Goal: Task Accomplishment & Management: Manage account settings

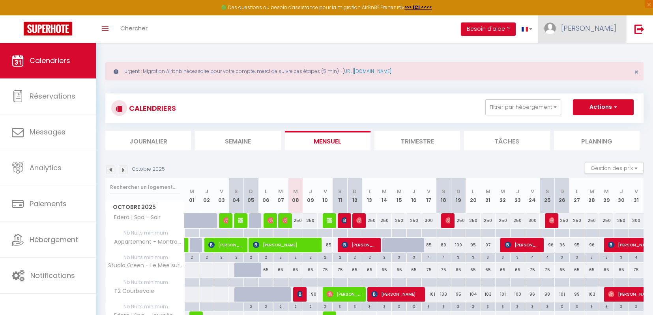
scroll to position [121, 0]
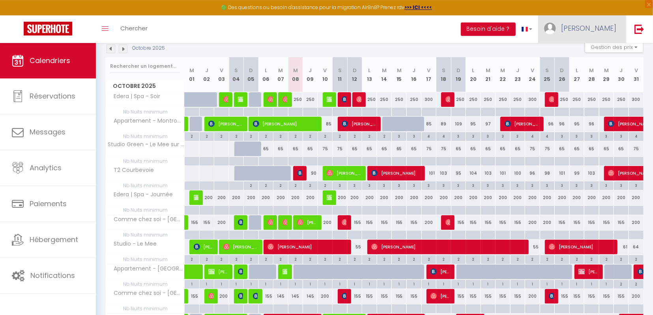
click at [609, 32] on span "[PERSON_NAME]" at bounding box center [588, 28] width 55 height 10
click at [588, 54] on link "Paramètres" at bounding box center [595, 54] width 58 height 13
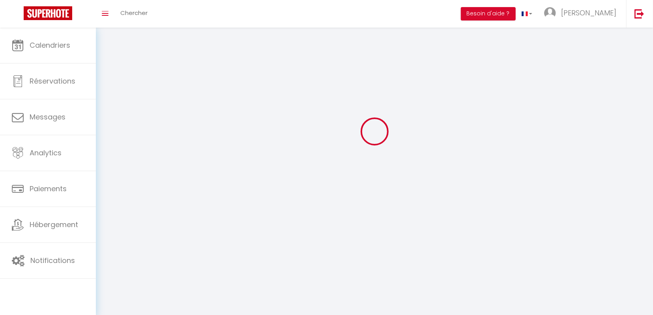
select select "28"
select select "fr"
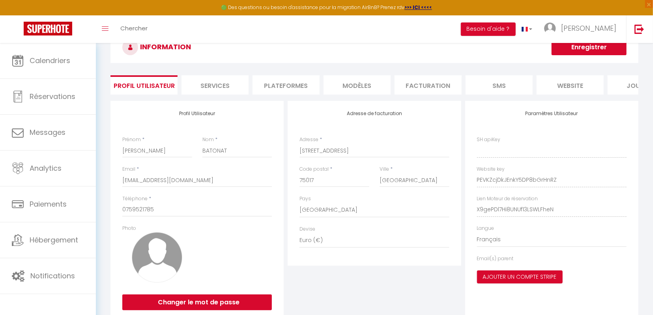
type input "PEVKZcjDkJEnkY5DP8bGrHnRZ"
type input "X9gePDl7Hi8UNUf13LSWLFheN"
type input "[URL][DOMAIN_NAME]"
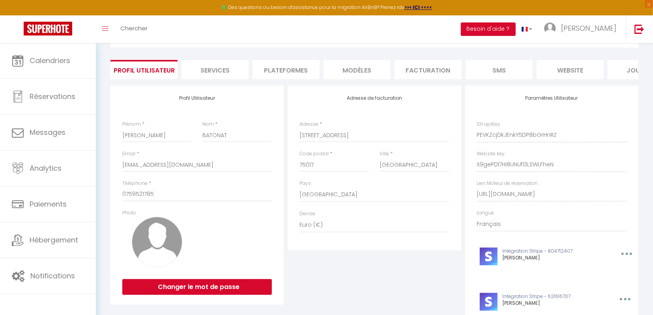
click at [277, 66] on li "Plateformes" at bounding box center [286, 69] width 67 height 19
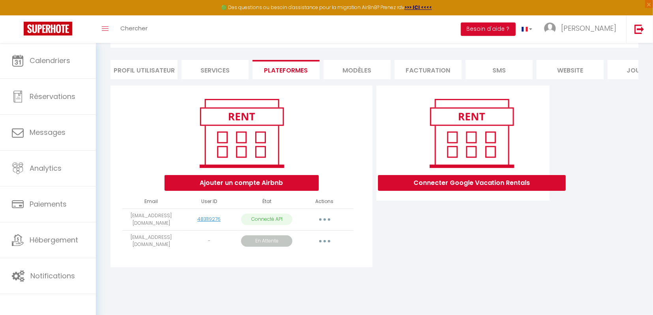
click at [318, 242] on button "button" at bounding box center [325, 241] width 22 height 13
click at [306, 263] on link "Obtenir le lien de connexion" at bounding box center [289, 259] width 88 height 13
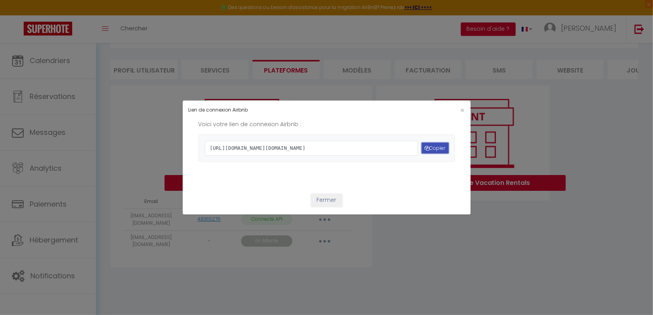
click at [435, 146] on button "Copier" at bounding box center [435, 148] width 27 height 11
click at [464, 105] on span "×" at bounding box center [462, 110] width 4 height 10
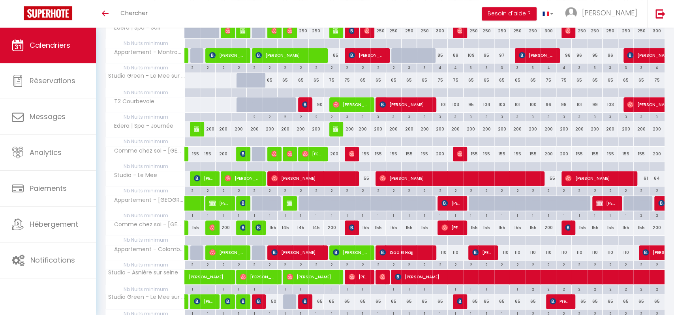
scroll to position [140, 0]
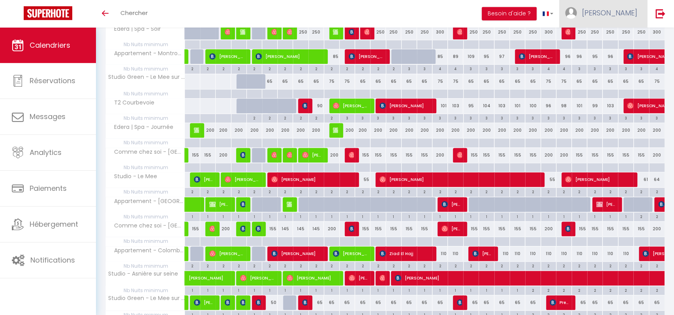
click at [637, 4] on link "[PERSON_NAME]" at bounding box center [603, 14] width 88 height 28
click at [614, 38] on link "Paramètres" at bounding box center [615, 39] width 58 height 13
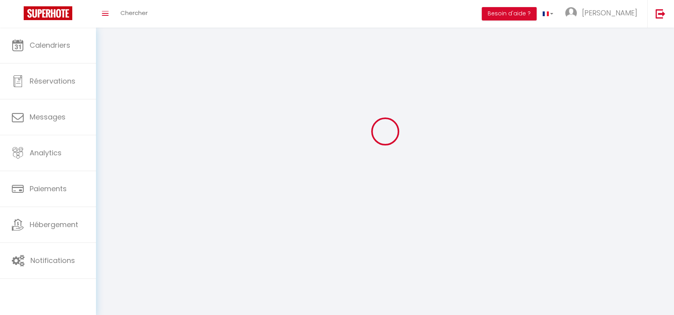
type input "PEVKZcjDkJEnkY5DP8bGrHnRZ"
type input "X9gePDl7Hi8UNUf13LSWLFheN"
type input "[URL][DOMAIN_NAME]"
select select "28"
select select "fr"
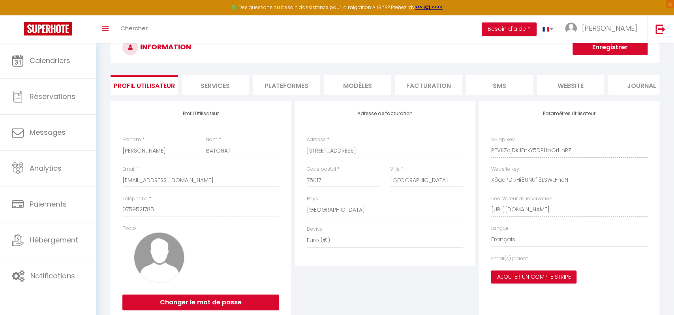
scroll to position [43, 0]
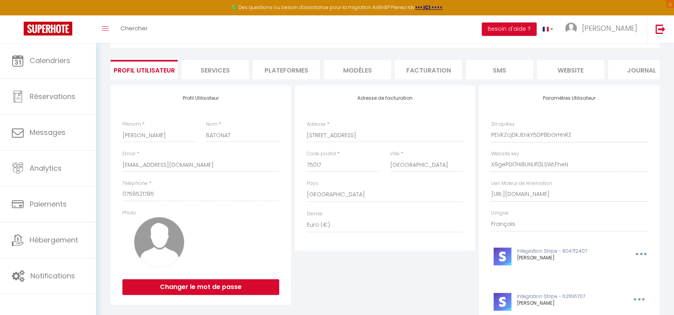
click at [297, 67] on li "Plateformes" at bounding box center [286, 69] width 67 height 19
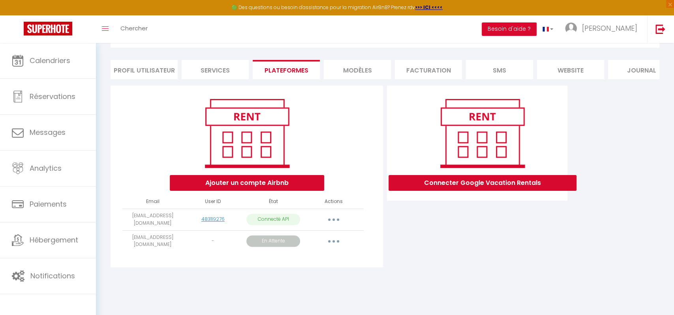
click at [333, 240] on button "button" at bounding box center [333, 241] width 22 height 13
click at [292, 300] on link "Reconnecter le compte" at bounding box center [298, 301] width 88 height 13
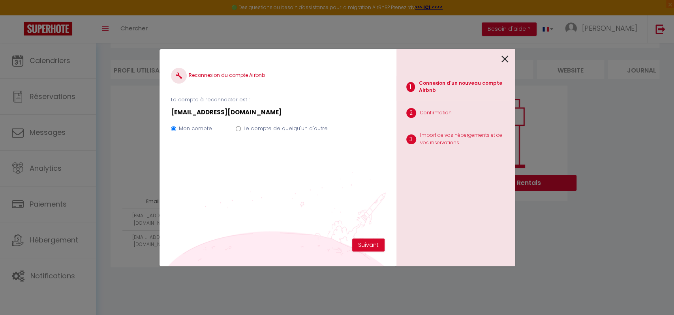
click at [236, 128] on input "Le compte de quelqu'un d'autre" at bounding box center [238, 128] width 5 height 5
radio input "true"
radio input "false"
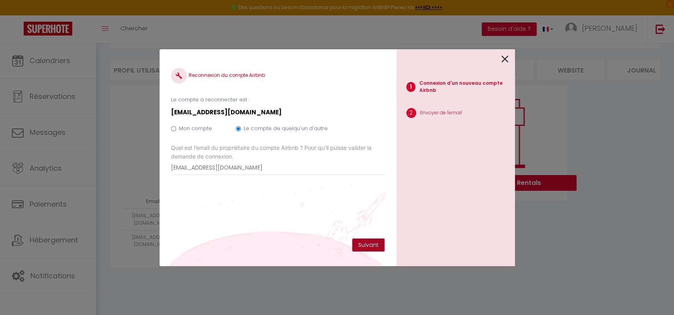
click at [369, 240] on button "Suivant" at bounding box center [368, 245] width 32 height 13
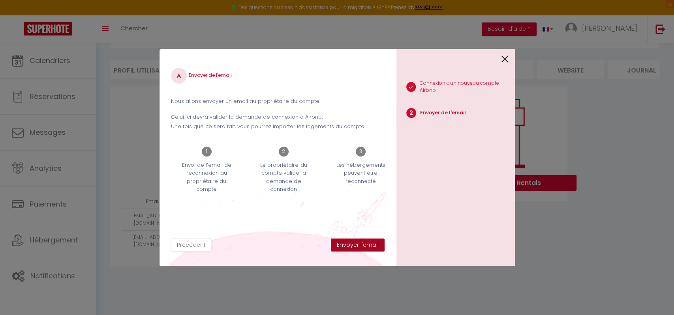
click at [369, 240] on button "Envoyer l'email" at bounding box center [358, 245] width 54 height 13
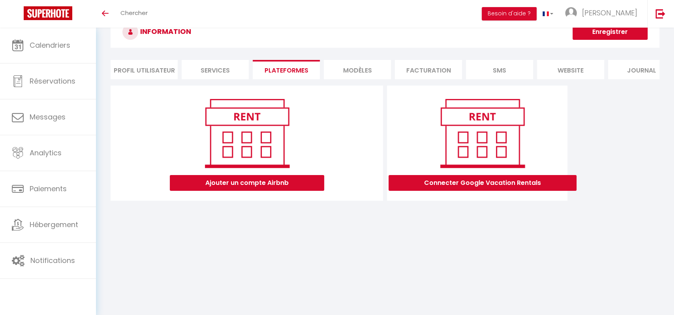
scroll to position [28, 0]
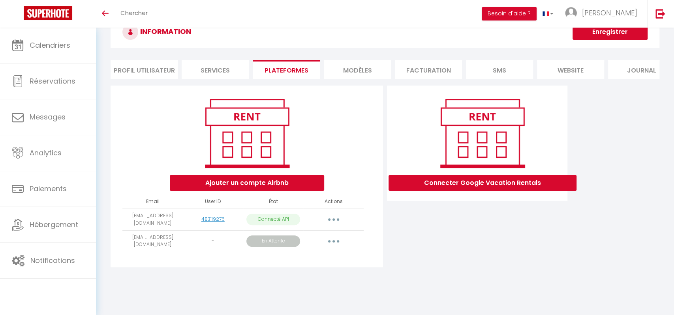
click at [337, 244] on button "button" at bounding box center [333, 241] width 22 height 13
click at [416, 250] on div "Connecter Google Vacation Rentals" at bounding box center [477, 179] width 184 height 187
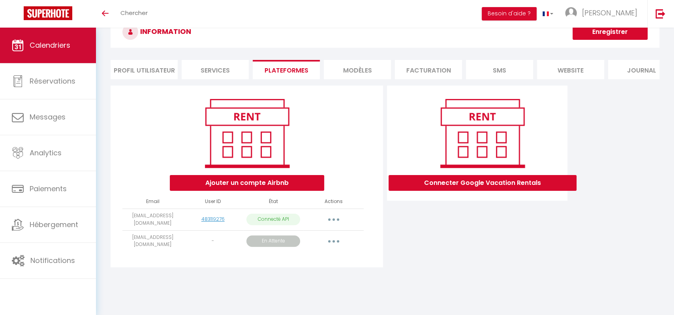
click at [49, 53] on link "Calendriers" at bounding box center [48, 46] width 96 height 36
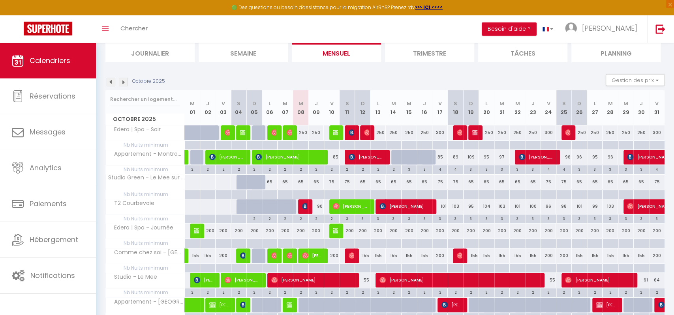
scroll to position [89, 0]
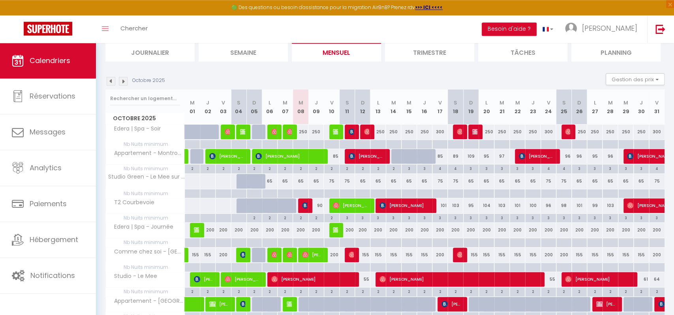
click at [302, 180] on div "65" at bounding box center [300, 181] width 15 height 15
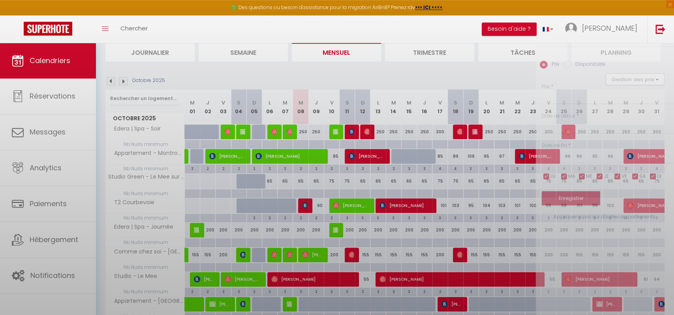
type input "65"
type input "Mer 08 Octobre 2025"
type input "Jeu 09 Octobre 2025"
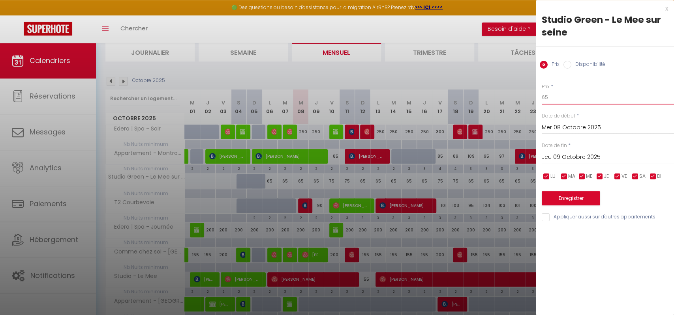
click at [549, 96] on input "65" at bounding box center [608, 97] width 132 height 14
type input "90"
click at [581, 163] on input "Jeu 09 Octobre 2025" at bounding box center [608, 157] width 132 height 10
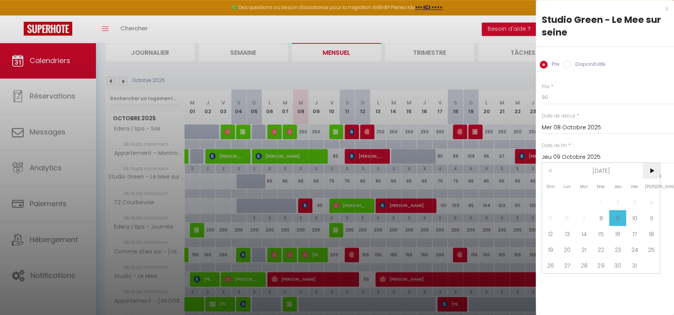
click at [654, 170] on span ">" at bounding box center [651, 171] width 17 height 16
click at [551, 282] on span "30" at bounding box center [550, 282] width 17 height 16
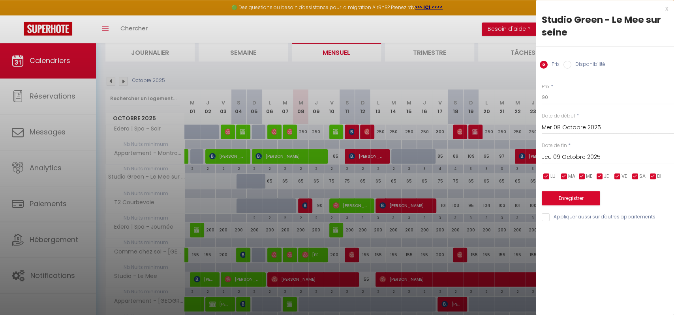
type input "Dim 30 Novembre 2025"
click at [570, 195] on button "Enregistrer" at bounding box center [571, 198] width 58 height 14
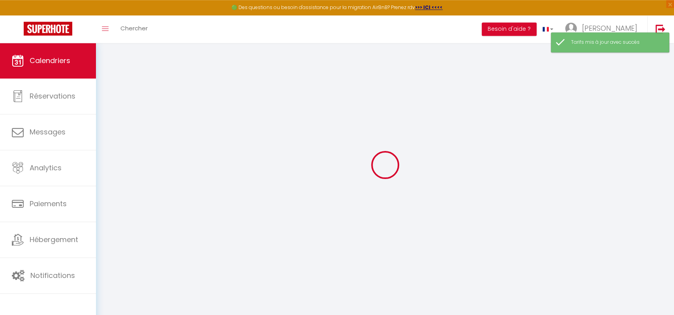
scroll to position [43, 0]
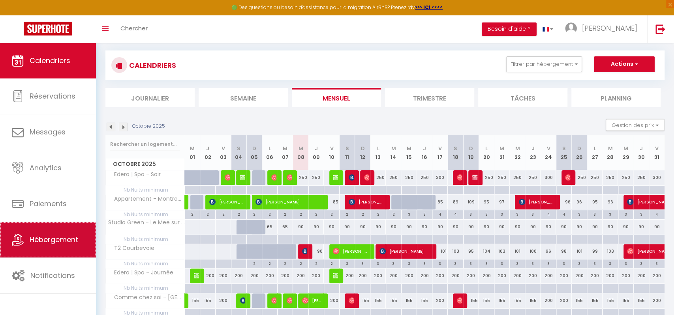
click at [24, 247] on link "Hébergement" at bounding box center [48, 240] width 96 height 36
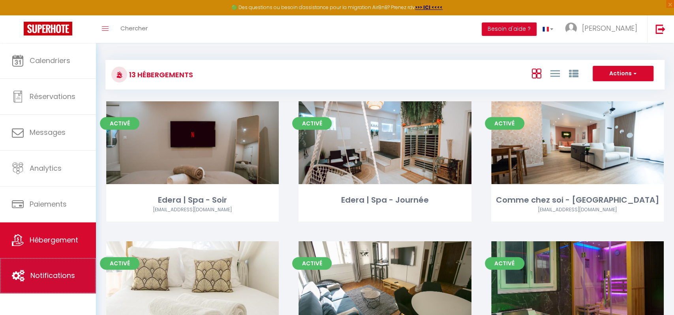
click at [32, 262] on link "Notifications" at bounding box center [48, 276] width 96 height 36
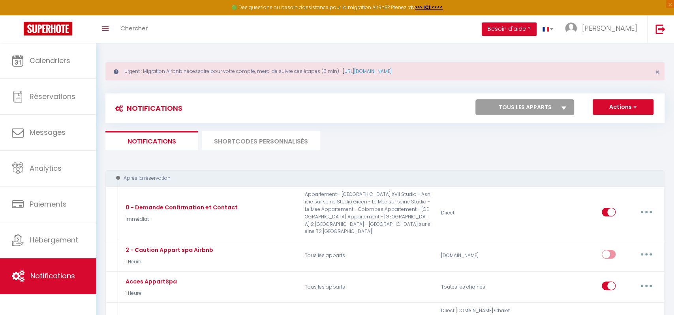
click at [475, 99] on select "Tous les apparts Edera | Spa - Soir Edera | Spa - Journée Comme chez soi - Amie…" at bounding box center [524, 107] width 99 height 16
select select "78293"
click option "T2 Courbevoie" at bounding box center [0, 0] width 0 height 0
checkbox input "true"
checkbox input "false"
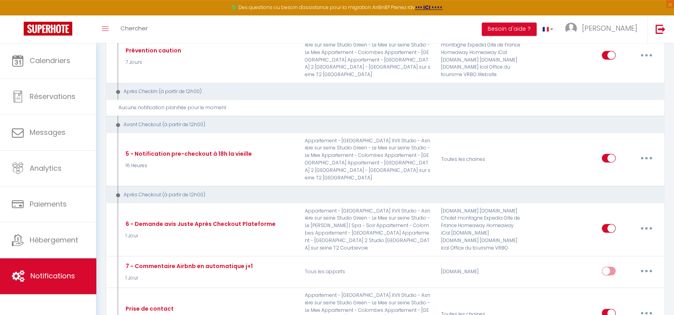
scroll to position [504, 0]
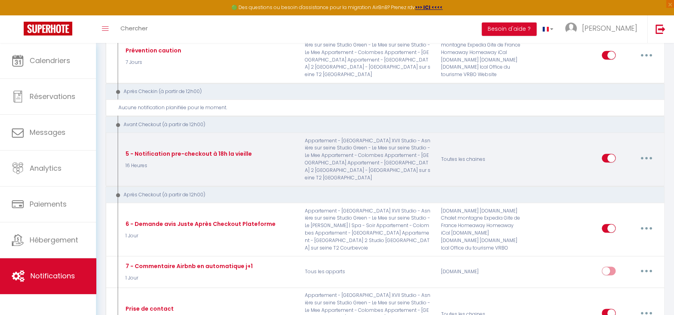
click at [650, 152] on button "button" at bounding box center [646, 158] width 22 height 13
click at [631, 170] on link "Editer" at bounding box center [625, 176] width 58 height 13
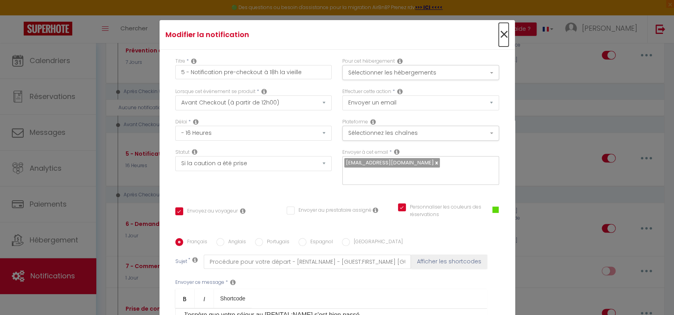
click at [506, 40] on span "×" at bounding box center [504, 35] width 10 height 24
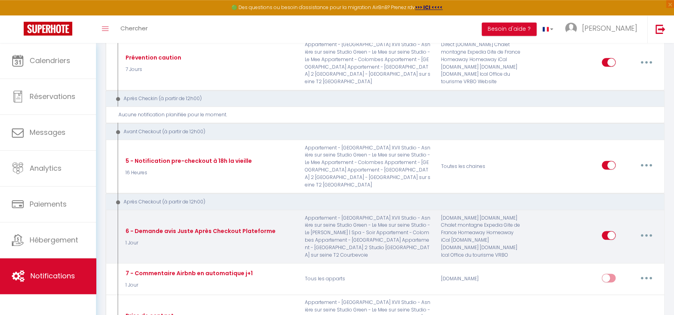
scroll to position [496, 0]
click at [646, 235] on icon "button" at bounding box center [646, 236] width 2 height 2
click at [619, 248] on link "Editer" at bounding box center [625, 254] width 58 height 13
type input "6 - Demande avis Juste Après Checkout Plateforme"
select select "1 Jour"
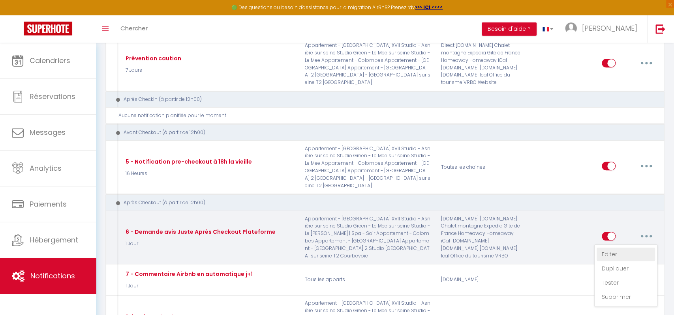
checkbox input "true"
checkbox input "false"
checkbox input "true"
type input "[GUEST:FIRST_NAME], voici un cadeau pour vous avant de quitter [RENTAL:CITY]"
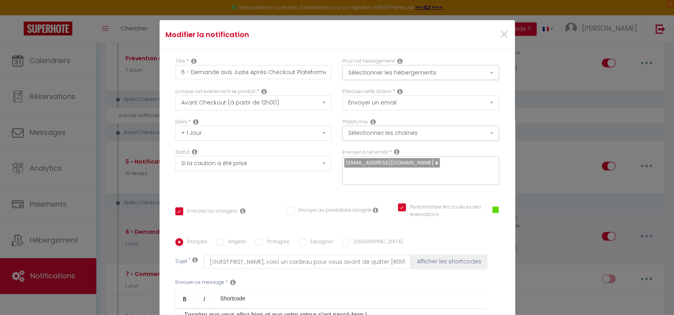
scroll to position [22, 0]
click at [503, 36] on span "×" at bounding box center [504, 35] width 10 height 24
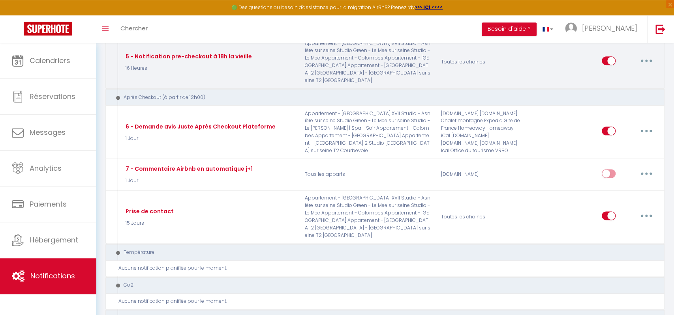
scroll to position [602, 0]
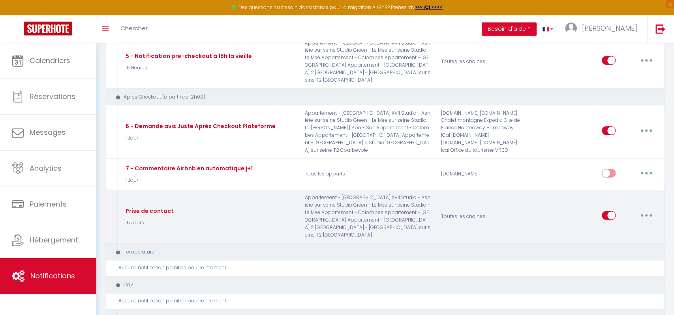
click at [646, 209] on button "button" at bounding box center [646, 215] width 22 height 13
click at [622, 227] on link "Editer" at bounding box center [625, 233] width 58 height 13
type input "Prise de contact"
select select "15 Jours"
select select
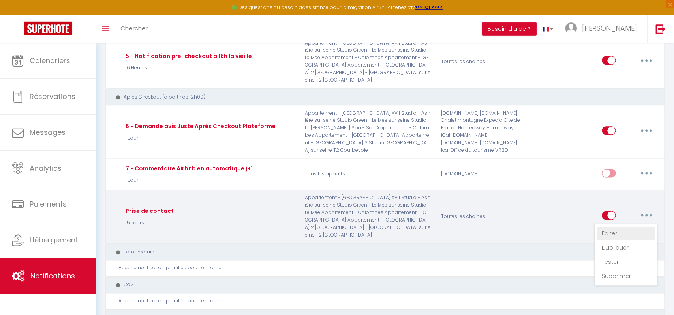
checkbox input "true"
checkbox input "false"
checkbox input "true"
type input "Contact"
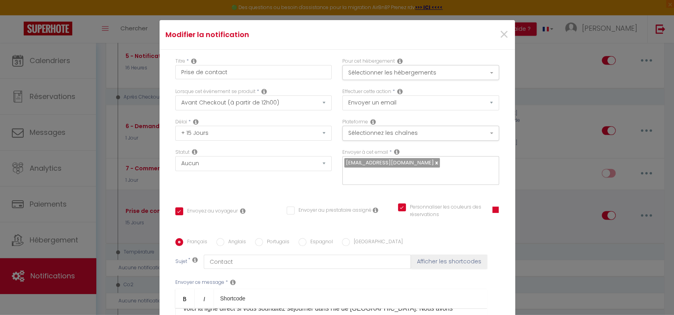
scroll to position [22, 0]
click at [175, 126] on select "Immédiat + 10 Minutes + 1 Heure + 2 Heures + 3 Heures + 4 Heures + 5 Heures + 6…" at bounding box center [253, 133] width 157 height 15
select select "16 Jours"
click option "+ 16 Jours" at bounding box center [0, 0] width 0 height 0
checkbox input "true"
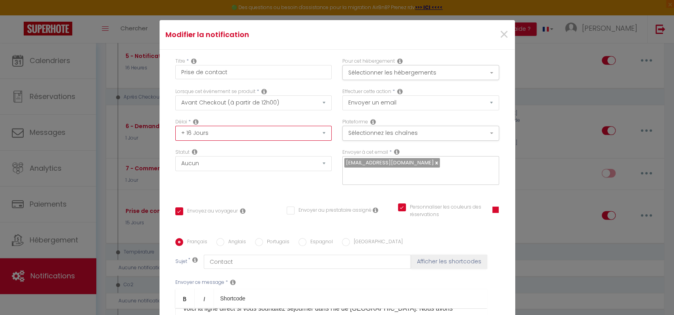
checkbox input "false"
checkbox input "true"
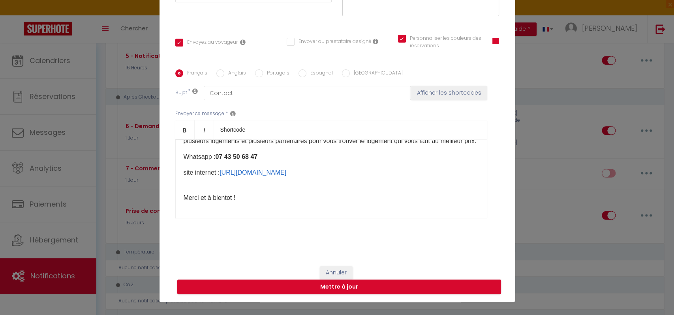
scroll to position [40, 0]
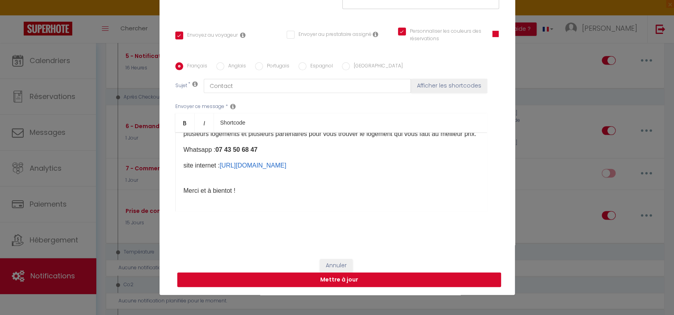
click at [345, 279] on button "Mettre à jour" at bounding box center [339, 280] width 324 height 15
checkbox input "true"
checkbox input "false"
checkbox input "true"
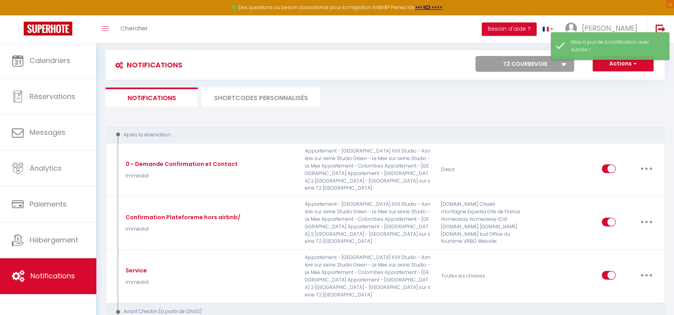
scroll to position [0, 0]
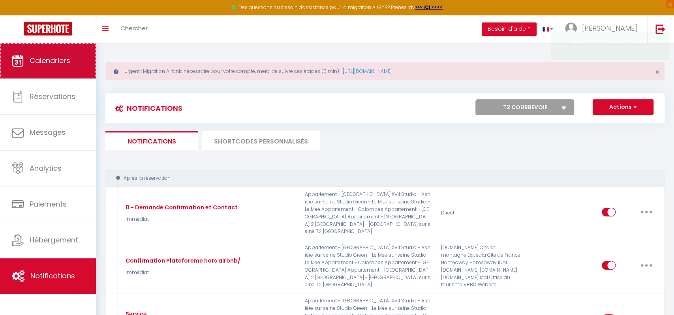
click at [71, 60] on link "Calendriers" at bounding box center [48, 61] width 96 height 36
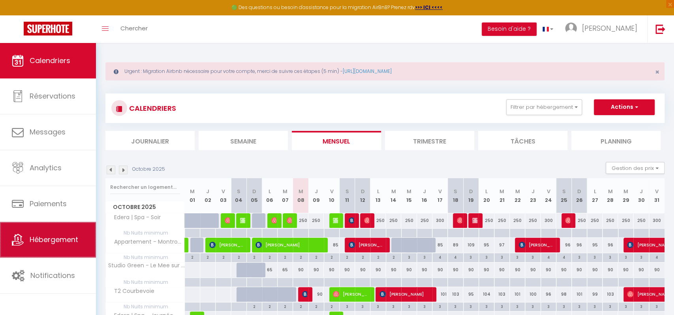
click at [52, 245] on span "Hébergement" at bounding box center [54, 240] width 49 height 10
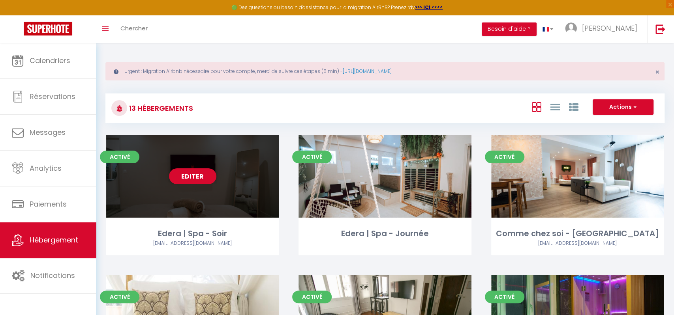
click at [187, 148] on div "Editer" at bounding box center [192, 176] width 172 height 83
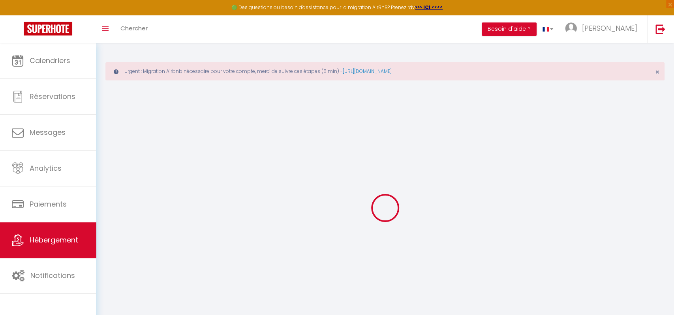
select select "4998-1136286316003214350"
checkbox input "false"
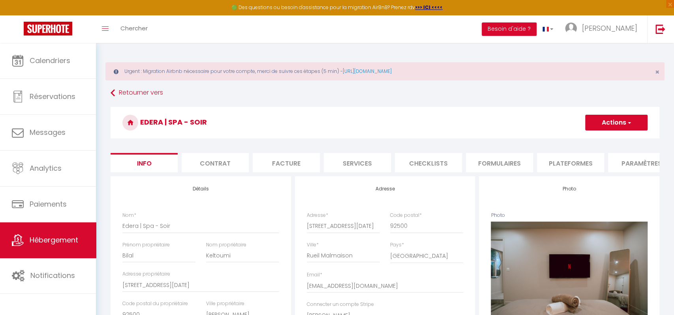
checkbox input "false"
checkbox input "true"
checkbox input "false"
click at [546, 161] on li "Plateformes" at bounding box center [570, 162] width 67 height 19
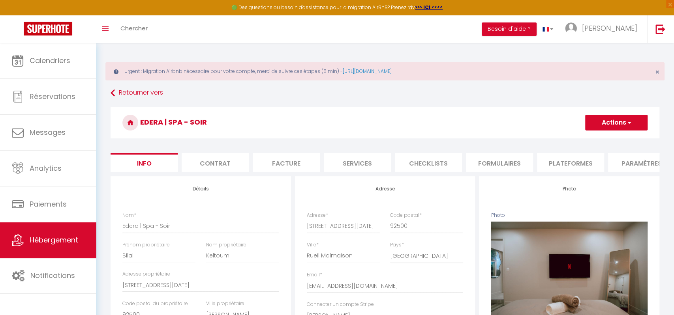
select select
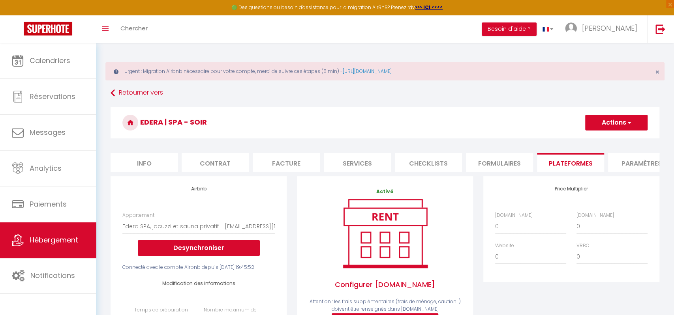
click at [623, 161] on li "Paramètres" at bounding box center [641, 162] width 67 height 19
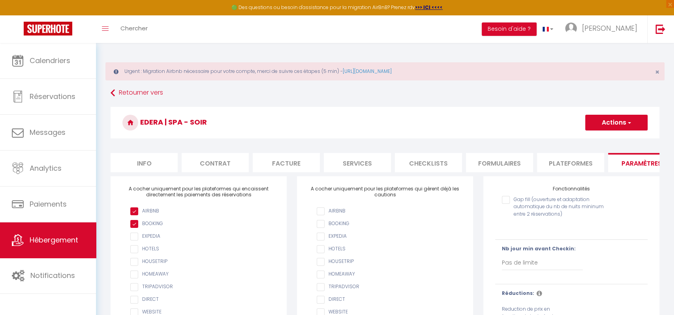
drag, startPoint x: 449, startPoint y: 213, endPoint x: 375, endPoint y: 241, distance: 78.6
click at [375, 241] on ul "AIRBNB BOOKING EXPEDIA HOTELS HOUSETRIP HOMEAWAY TRIPADVISOR DIRECT WEBSITE GIT…" at bounding box center [385, 282] width 152 height 148
click at [536, 31] on button "Besoin d'aide ?" at bounding box center [509, 28] width 55 height 13
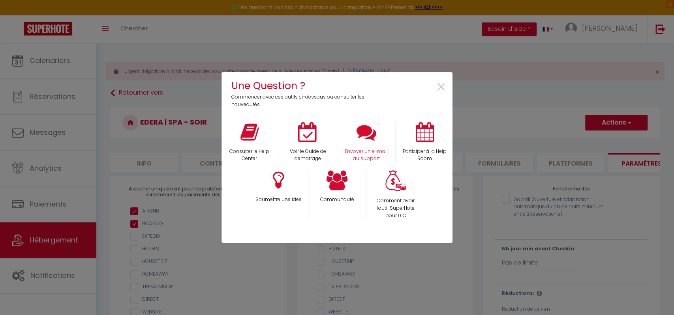
click at [353, 143] on div "Envoyer un e-mail au support" at bounding box center [366, 142] width 58 height 41
click at [54, 62] on div "Une Question ? Commencer avec ces outils ci-dessous ou consulter les nouveautés…" at bounding box center [337, 157] width 674 height 315
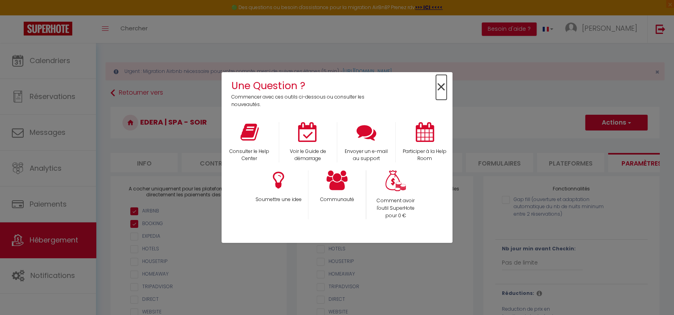
click at [445, 87] on span "×" at bounding box center [441, 87] width 11 height 25
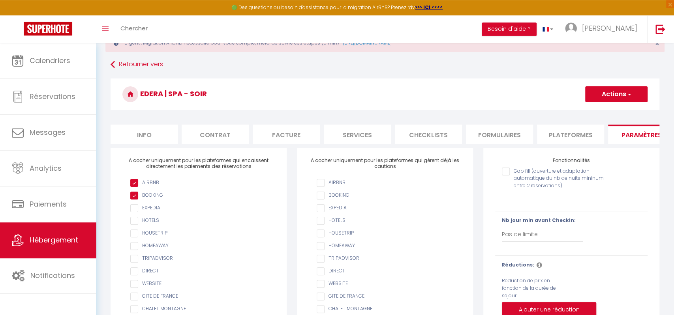
scroll to position [31, 0]
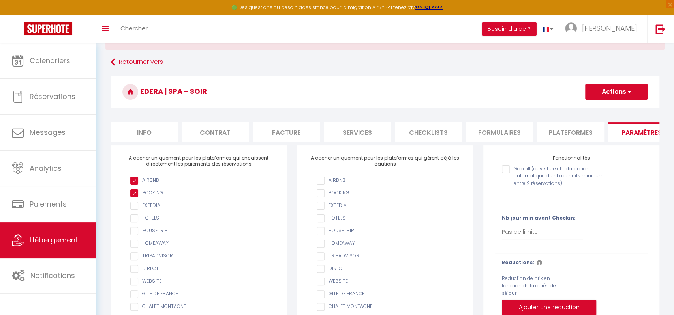
click at [324, 180] on input "AIRBNB" at bounding box center [389, 181] width 144 height 8
checkbox input "false"
click at [395, 190] on input "AIRBNB" at bounding box center [389, 193] width 144 height 8
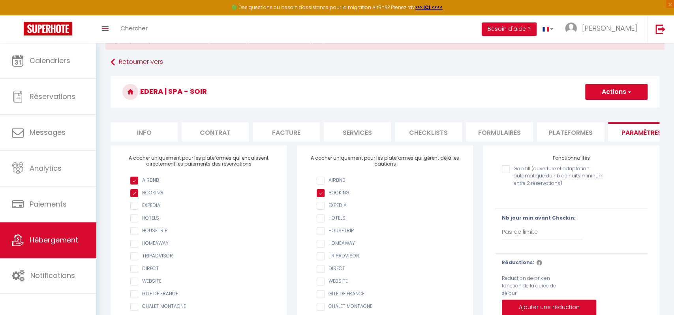
checkbox input "false"
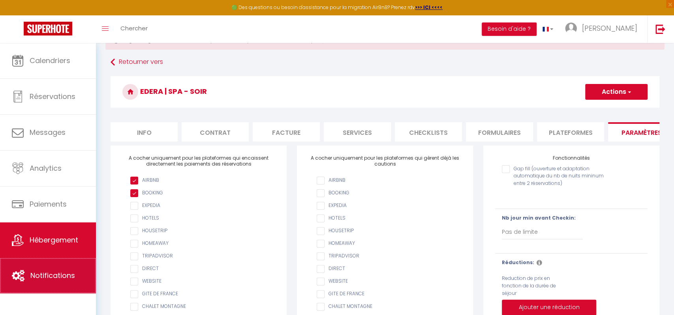
click at [55, 272] on span "Notifications" at bounding box center [52, 276] width 45 height 10
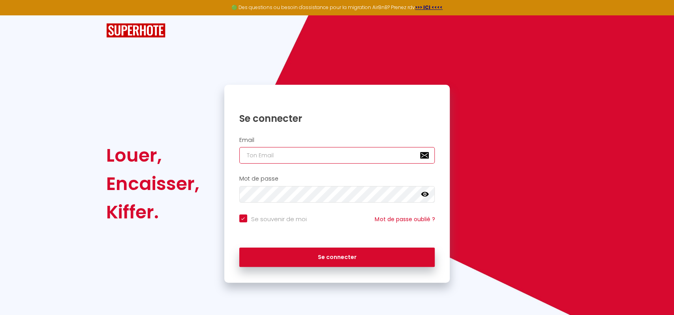
click at [278, 161] on input "email" at bounding box center [337, 155] width 196 height 17
type input "[EMAIL_ADDRESS][DOMAIN_NAME]"
checkbox input "true"
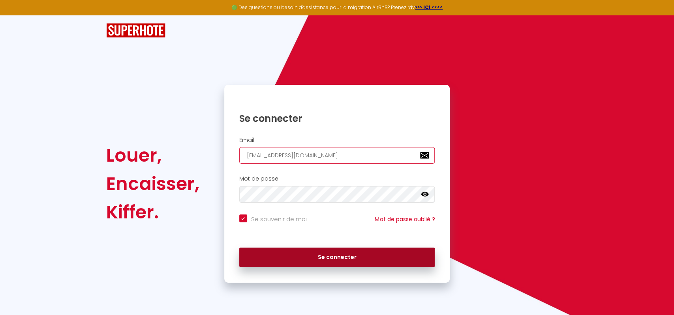
type input "[EMAIL_ADDRESS][DOMAIN_NAME]"
click at [285, 255] on button "Se connecter" at bounding box center [337, 258] width 196 height 20
checkbox input "true"
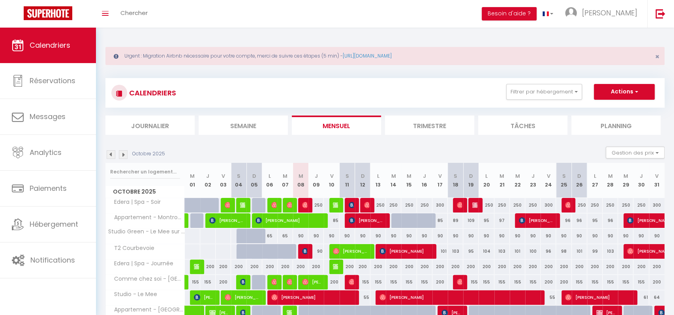
click at [307, 282] on img at bounding box center [305, 282] width 6 height 6
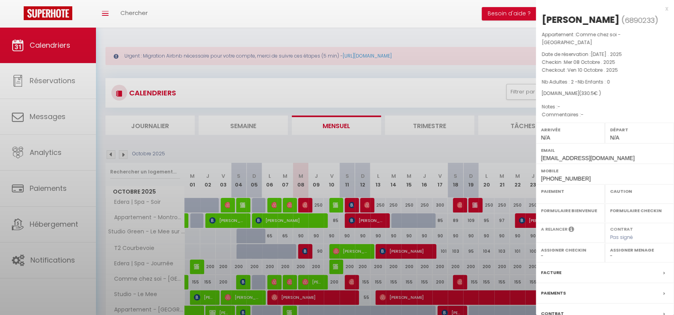
select select "OK"
select select "0"
select select "1"
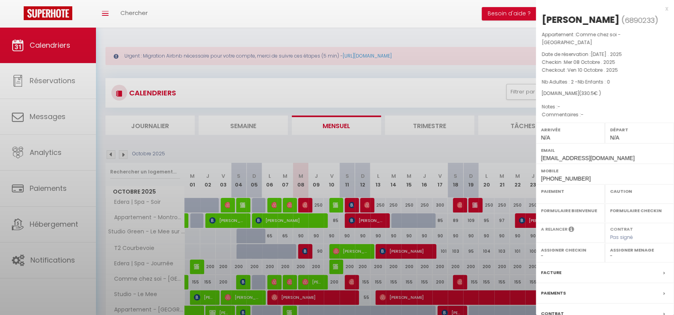
select select
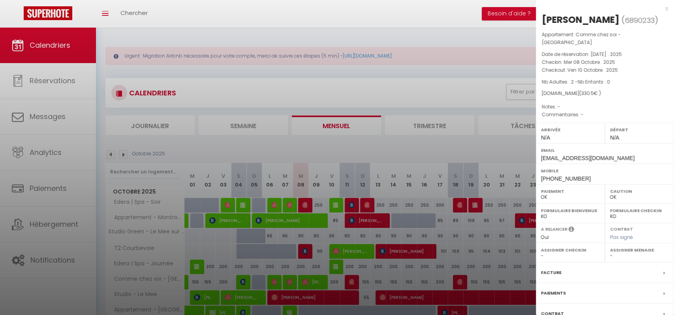
select select "36865"
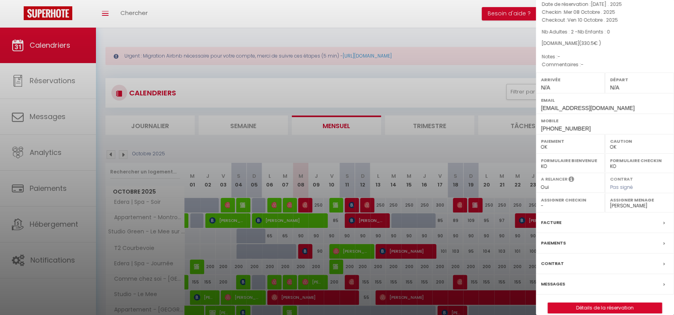
click at [558, 280] on label "Messages" at bounding box center [553, 284] width 24 height 8
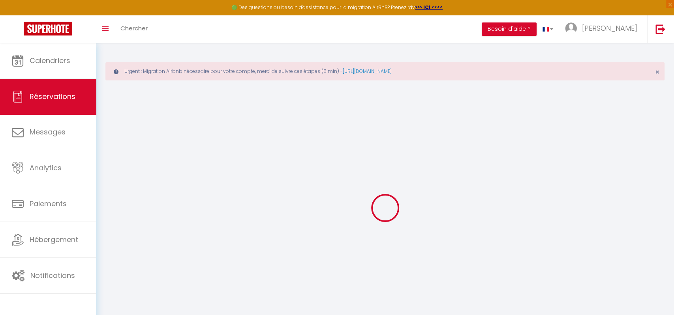
select select
checkbox input "false"
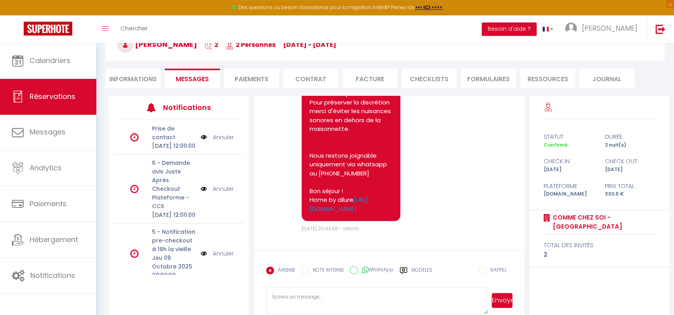
scroll to position [97, 0]
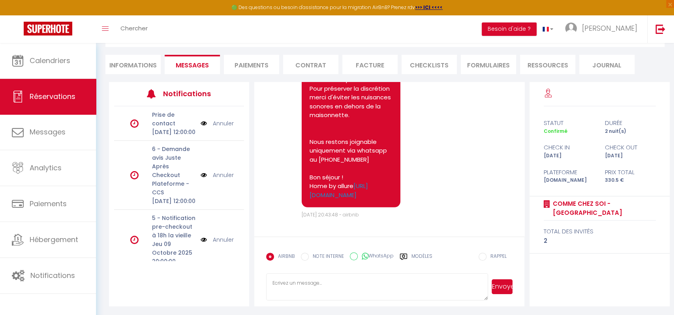
click at [311, 280] on textarea at bounding box center [376, 288] width 221 height 28
type textarea "Le code du boitier à changé le code est 0810"
click at [499, 287] on button "Envoyer" at bounding box center [501, 286] width 21 height 15
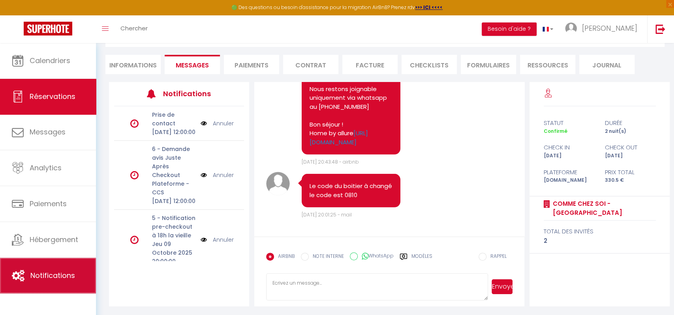
click at [66, 274] on span "Notifications" at bounding box center [52, 276] width 45 height 10
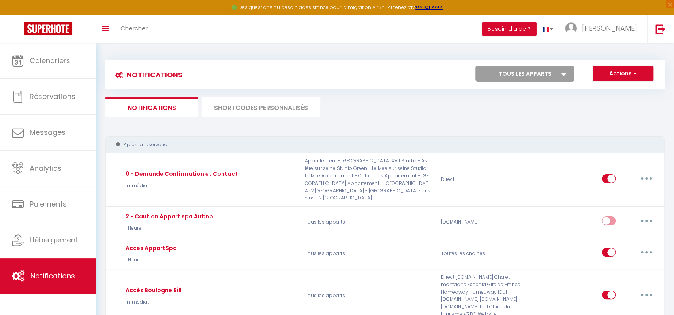
click at [475, 66] on select "Tous les apparts Edera | Spa - Soir Edera | Spa - Journée Comme chez soi - Amie…" at bounding box center [524, 74] width 99 height 16
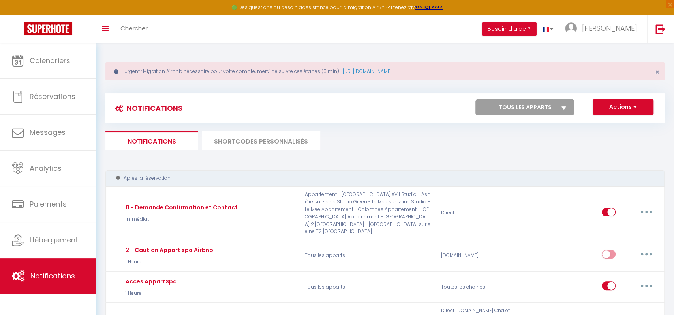
select select "59717"
click option "Comme chez soi - [GEOGRAPHIC_DATA]" at bounding box center [0, 0] width 0 height 0
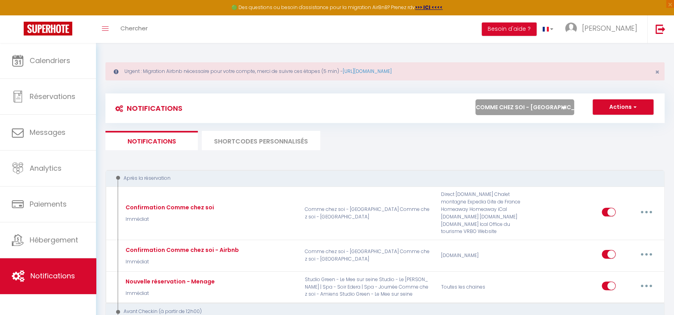
checkbox input "true"
checkbox input "false"
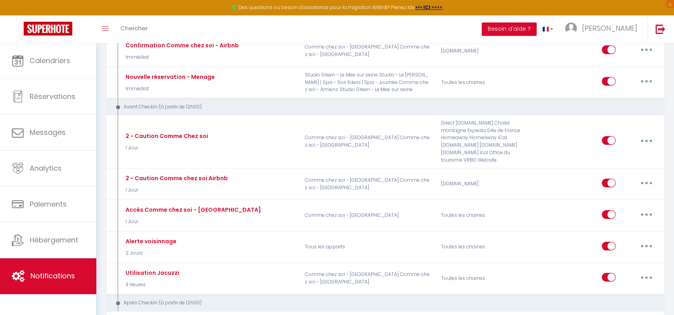
scroll to position [205, 0]
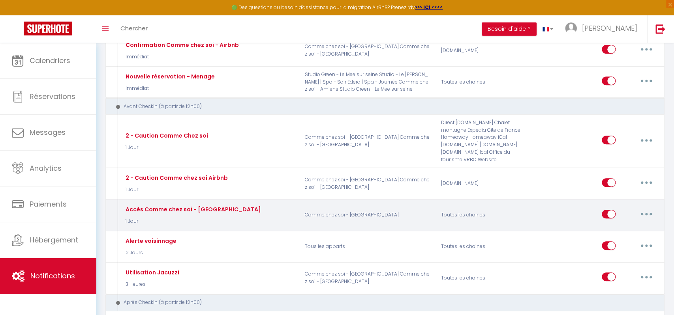
click at [648, 209] on button "button" at bounding box center [646, 214] width 22 height 13
click at [617, 227] on link "Editer" at bounding box center [625, 231] width 58 height 13
type input "Accès Comme chez soi - [GEOGRAPHIC_DATA]"
select select "1 Jour"
select select "if_deposit_is_paid"
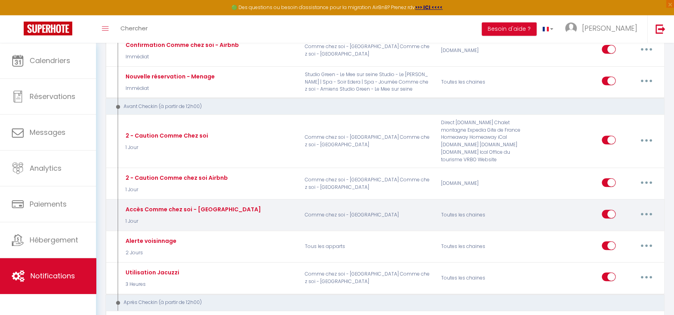
checkbox input "true"
checkbox input "false"
checkbox input "true"
radio input "true"
type input "Procédure pour le checkin - [RENTAL:NAME]"
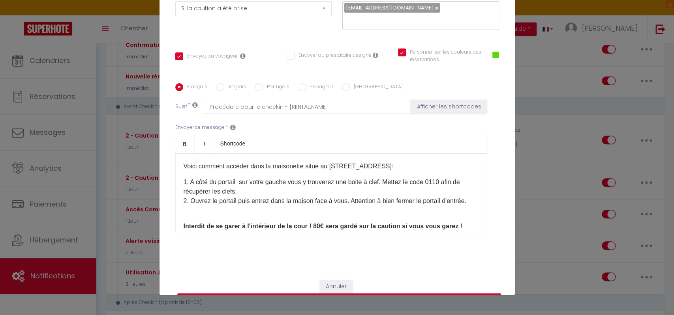
scroll to position [114, 0]
click at [439, 184] on p "1. A côté du portail sur votre gauche vous y trouverez une boite à clef. Mettez…" at bounding box center [331, 197] width 295 height 38
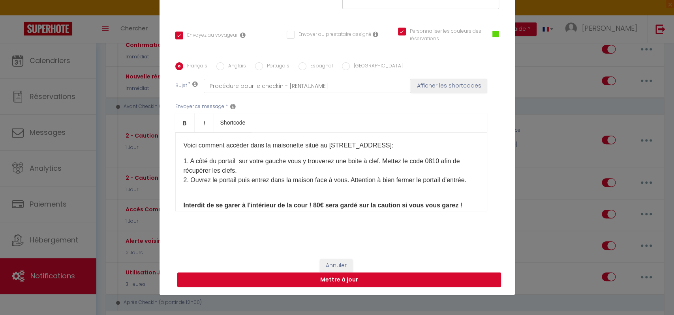
click at [374, 279] on button "Mettre à jour" at bounding box center [339, 280] width 324 height 15
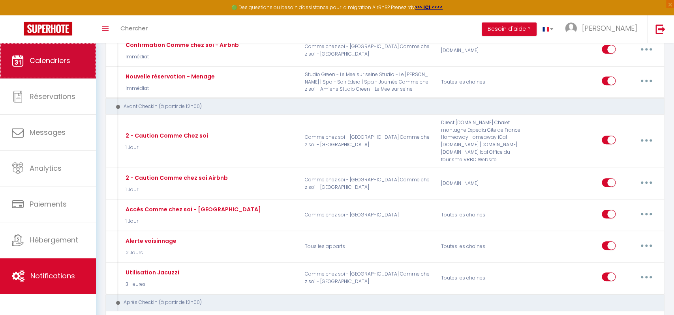
click at [55, 66] on link "Calendriers" at bounding box center [48, 61] width 96 height 36
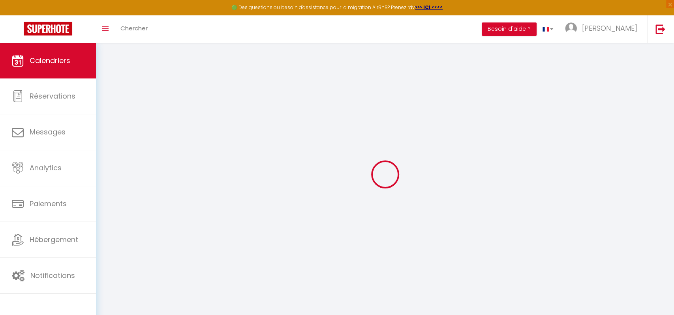
select select
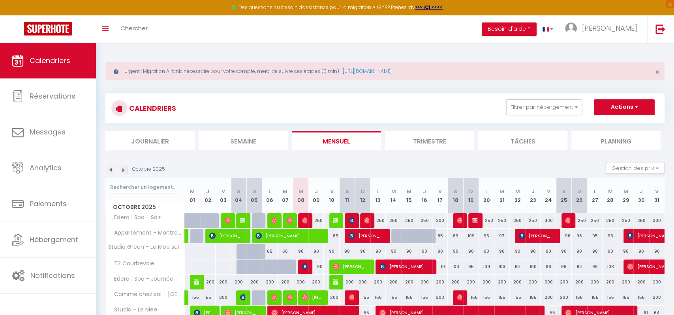
click at [336, 225] on span "[PERSON_NAME]" at bounding box center [335, 220] width 5 height 15
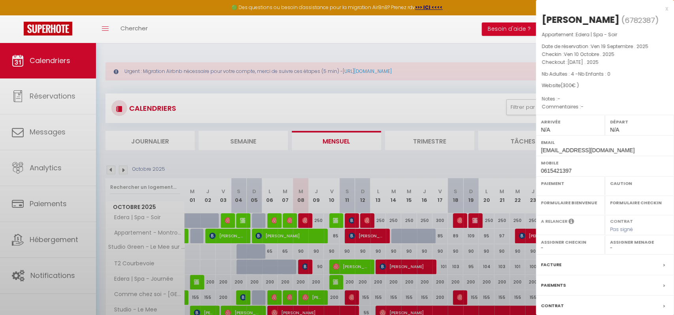
select select "OK"
select select "KO"
select select "0"
select select "1"
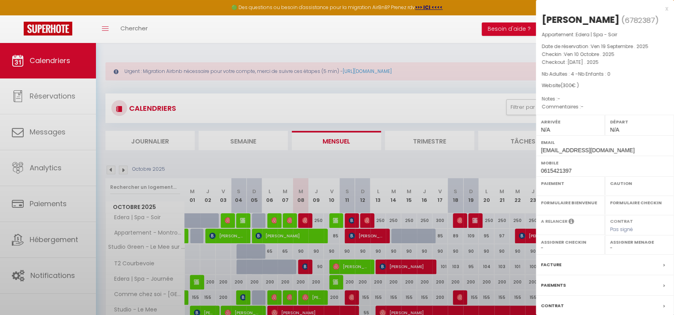
select select
select select "42557"
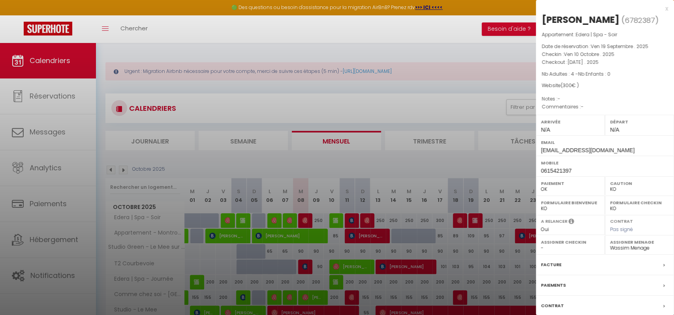
scroll to position [50, 0]
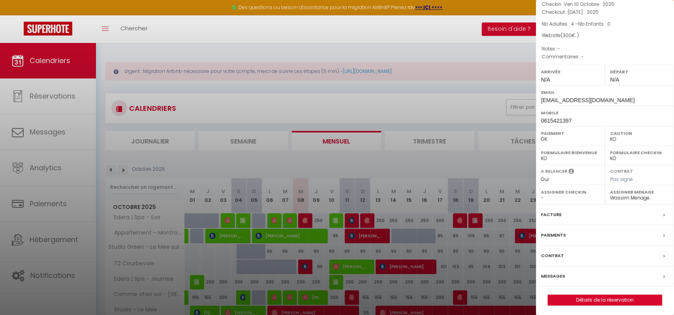
click at [352, 222] on div at bounding box center [337, 157] width 674 height 315
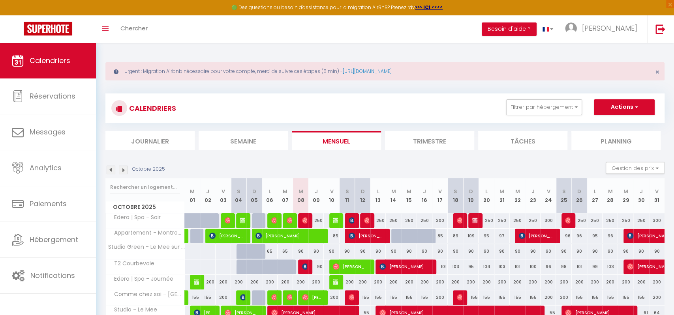
click at [352, 222] on img at bounding box center [352, 220] width 6 height 6
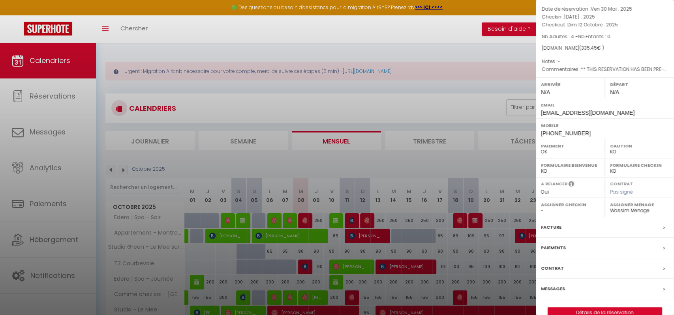
click at [368, 221] on div at bounding box center [337, 157] width 674 height 315
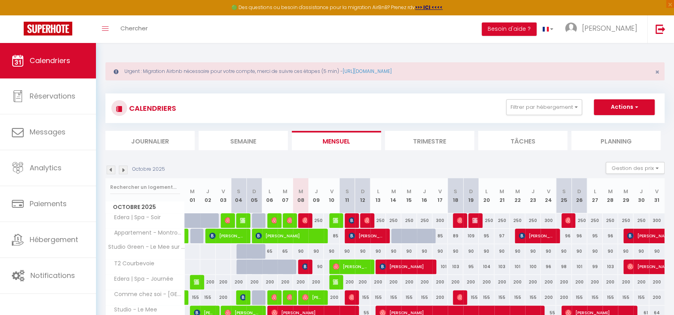
click at [368, 221] on img at bounding box center [367, 220] width 6 height 6
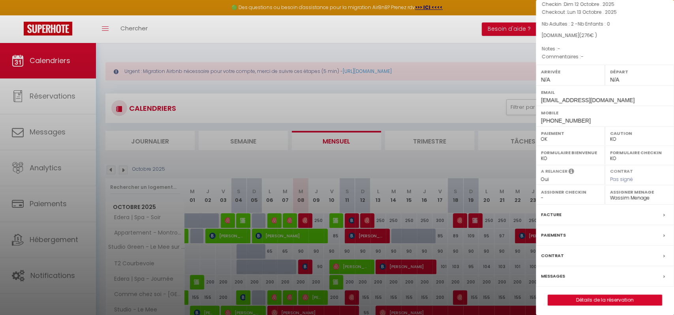
click at [458, 221] on div at bounding box center [337, 157] width 674 height 315
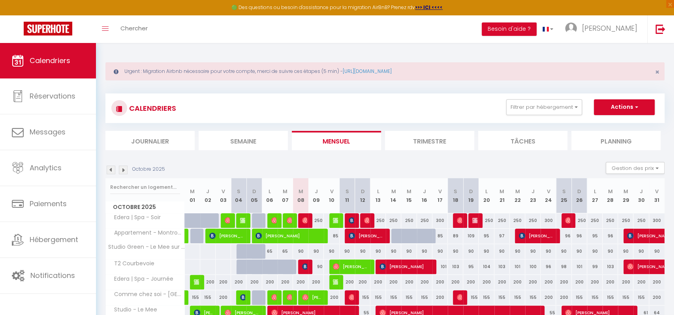
click at [458, 221] on img at bounding box center [460, 220] width 6 height 6
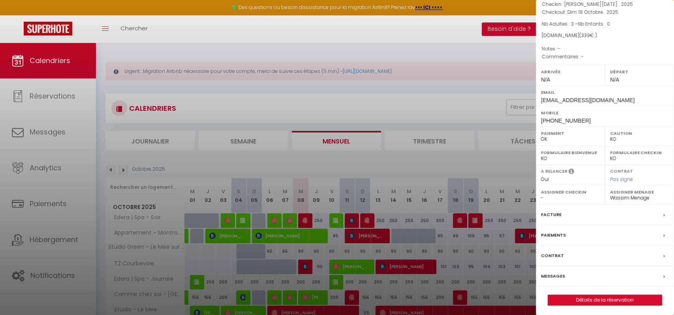
click at [480, 225] on div at bounding box center [337, 157] width 674 height 315
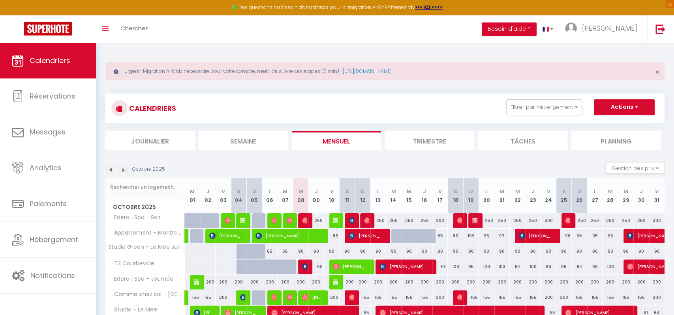
click at [473, 223] on img at bounding box center [475, 220] width 6 height 6
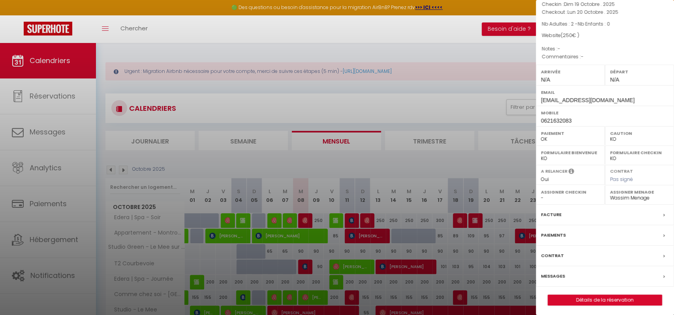
click at [304, 223] on div at bounding box center [337, 157] width 674 height 315
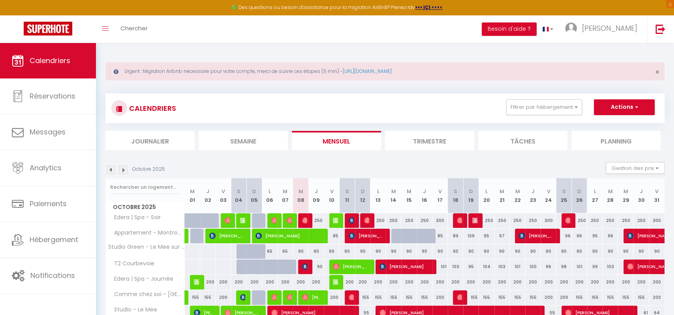
click at [304, 223] on img at bounding box center [305, 220] width 6 height 6
select select "OK"
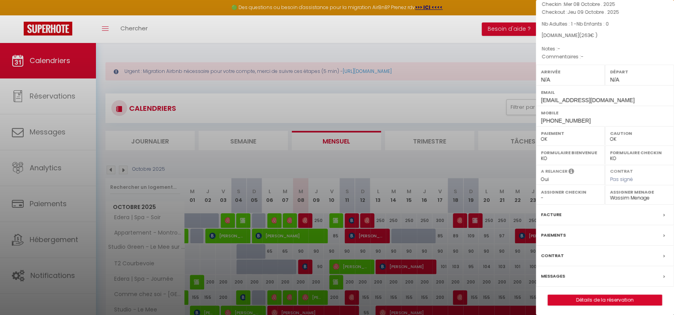
click at [296, 160] on div at bounding box center [337, 157] width 674 height 315
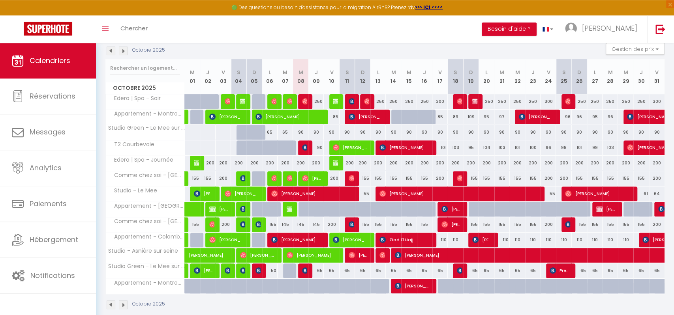
scroll to position [119, 0]
